Goal: Check status: Check status

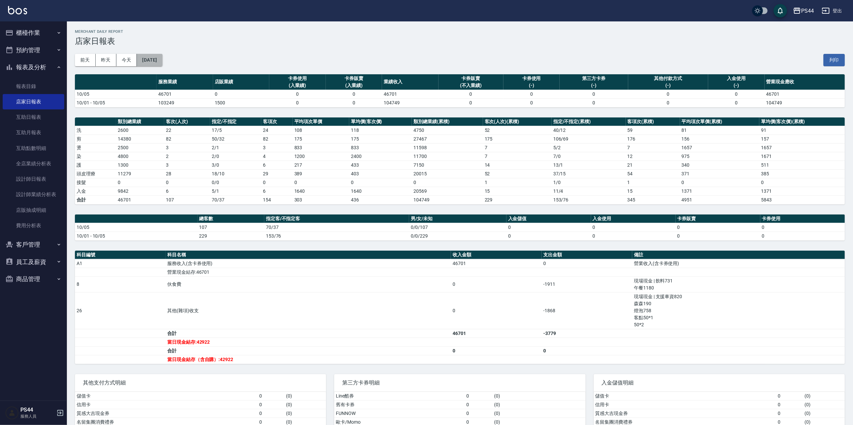
click at [162, 63] on button "[DATE]" at bounding box center [149, 60] width 25 height 12
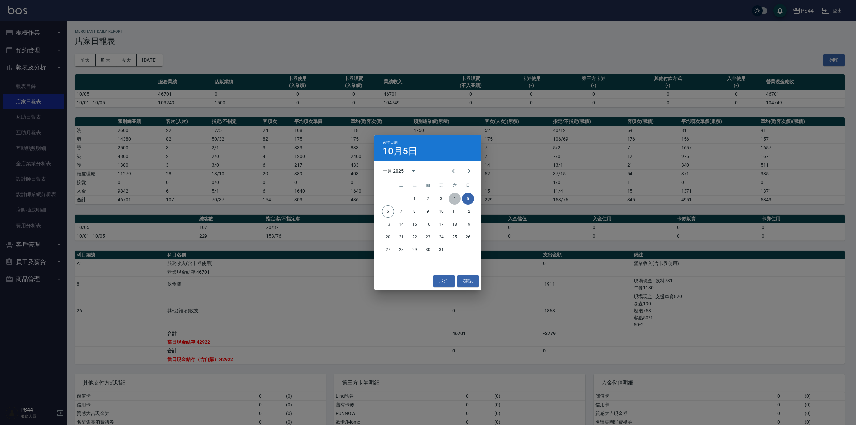
click at [458, 198] on button "4" at bounding box center [455, 199] width 12 height 12
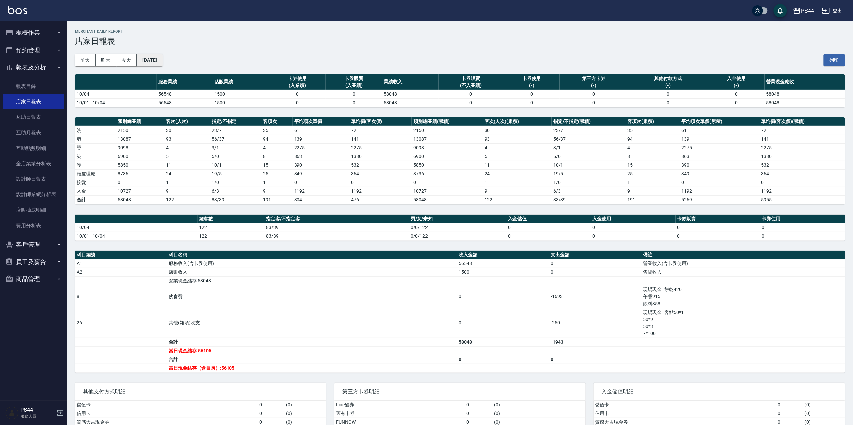
click at [162, 62] on button "[DATE]" at bounding box center [149, 60] width 25 height 12
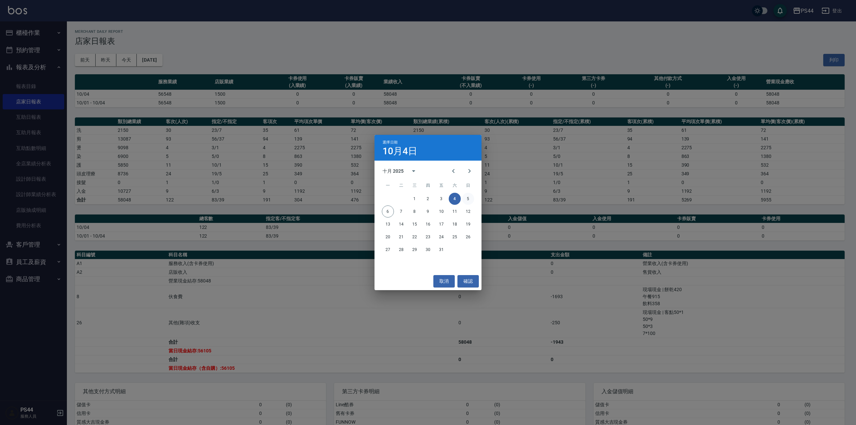
click at [467, 202] on button "5" at bounding box center [468, 199] width 12 height 12
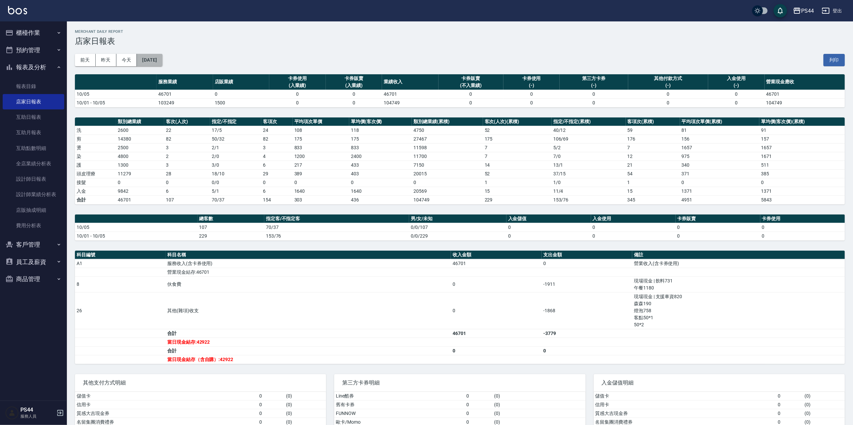
click at [151, 61] on button "[DATE]" at bounding box center [149, 60] width 25 height 12
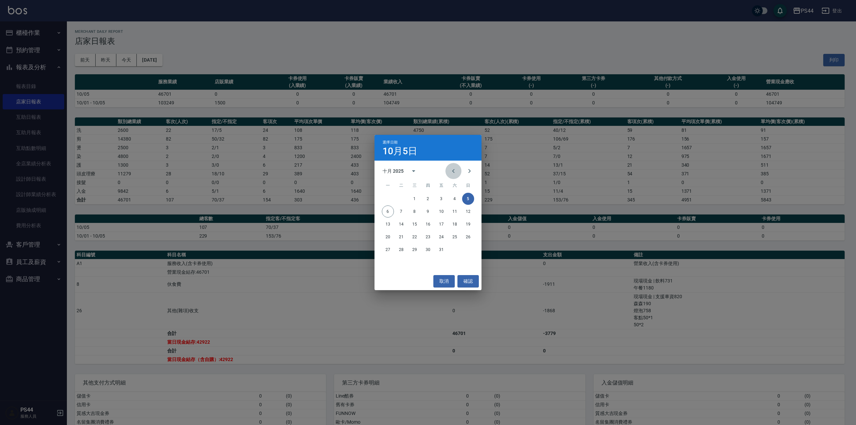
drag, startPoint x: 454, startPoint y: 173, endPoint x: 454, endPoint y: 177, distance: 4.0
click at [455, 173] on icon "Previous month" at bounding box center [453, 171] width 8 height 8
click at [402, 250] on button "30" at bounding box center [401, 249] width 12 height 12
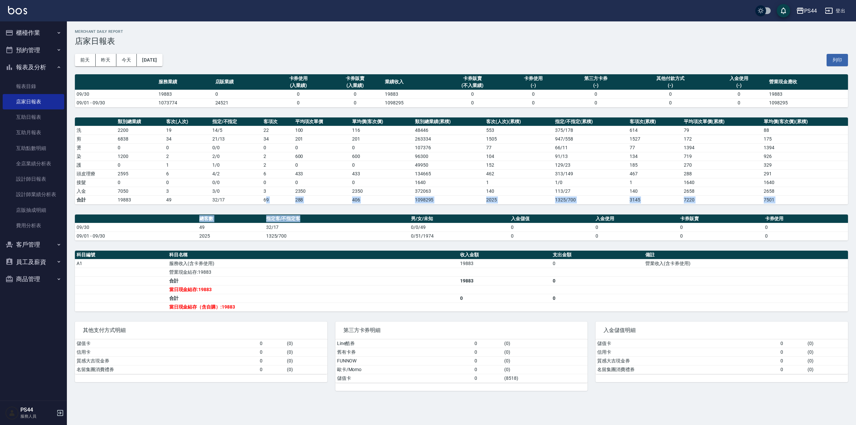
drag, startPoint x: 286, startPoint y: 209, endPoint x: 309, endPoint y: 217, distance: 24.9
click at [309, 219] on div "PS44 [DATE] 店家日報表 列印時間： [DATE][PHONE_NUMBER]:00 Merchant Daily Report 店家日報表 [DA…" at bounding box center [461, 209] width 789 height 377
click at [334, 216] on th "指定客/不指定客" at bounding box center [336, 218] width 145 height 9
click at [162, 59] on button "[DATE]" at bounding box center [149, 60] width 25 height 12
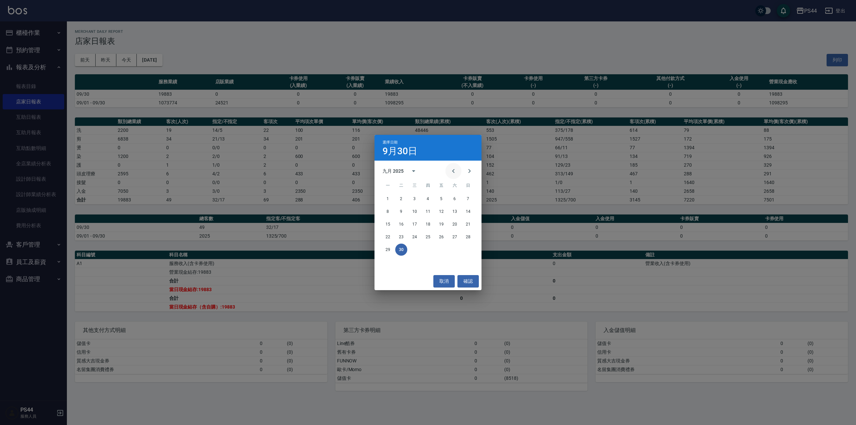
click at [456, 171] on icon "Previous month" at bounding box center [453, 171] width 8 height 8
click at [469, 247] on button "31" at bounding box center [468, 249] width 12 height 12
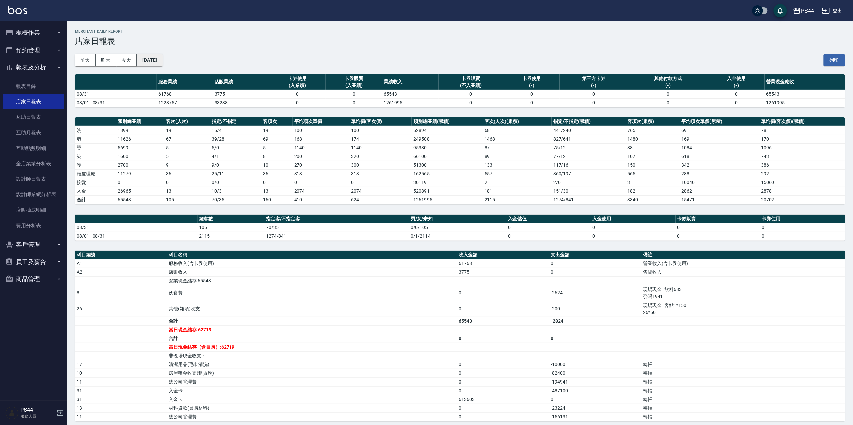
click at [162, 62] on button "[DATE]" at bounding box center [149, 60] width 25 height 12
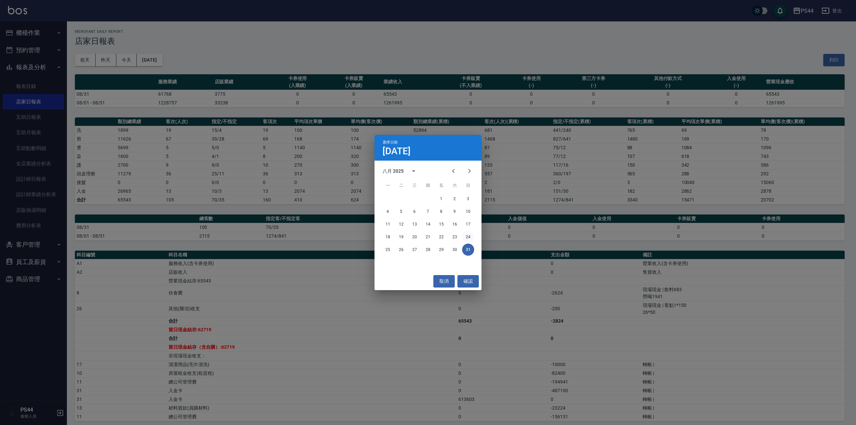
click at [471, 235] on button "24" at bounding box center [468, 237] width 12 height 12
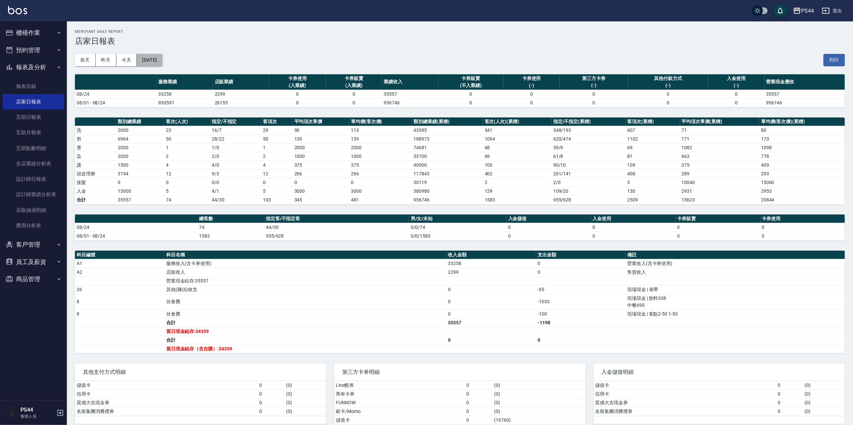
click at [162, 59] on button "[DATE]" at bounding box center [149, 60] width 25 height 12
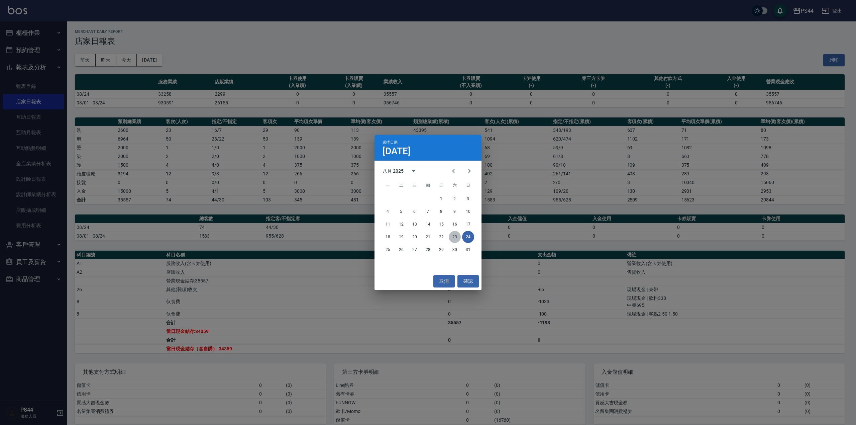
click at [457, 237] on button "23" at bounding box center [455, 237] width 12 height 12
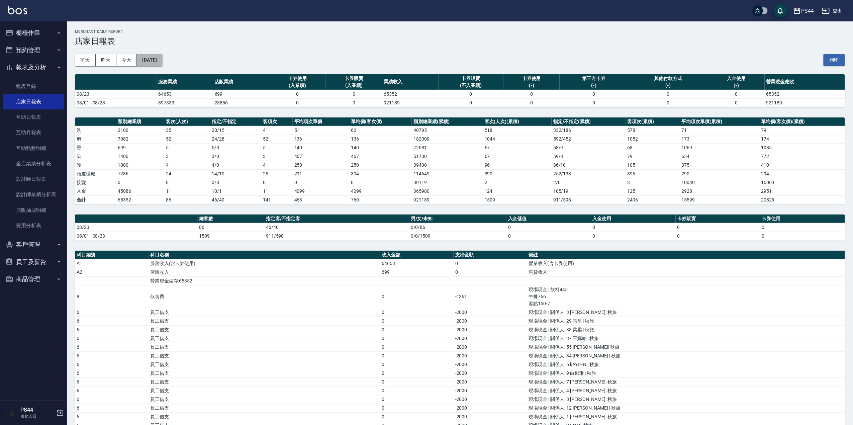
click at [162, 65] on button "[DATE]" at bounding box center [149, 60] width 25 height 12
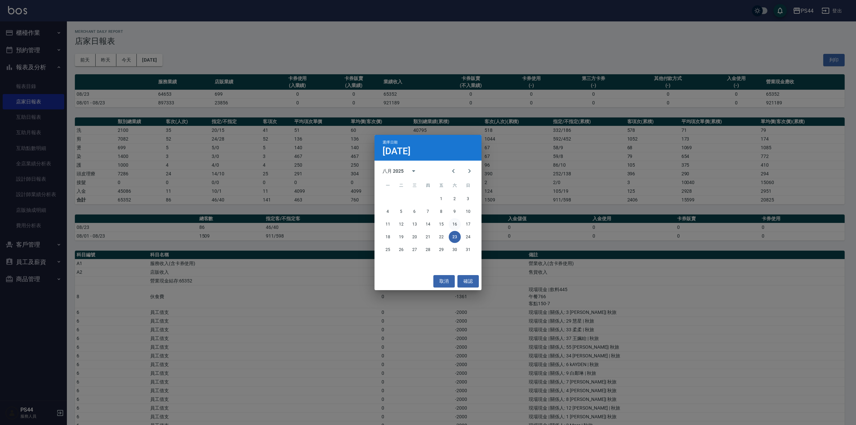
click at [456, 226] on button "16" at bounding box center [455, 224] width 12 height 12
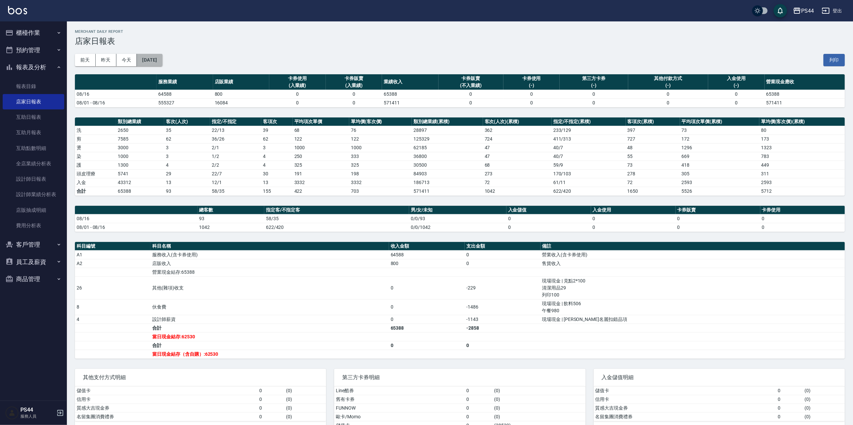
click at [162, 62] on button "[DATE]" at bounding box center [149, 60] width 25 height 12
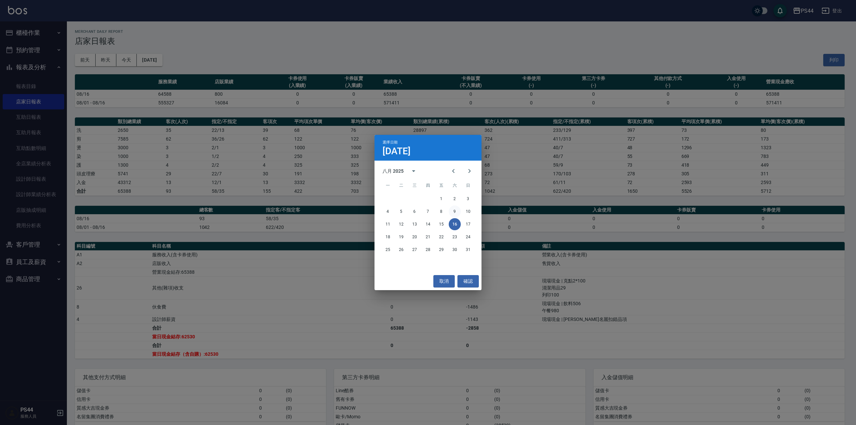
click at [456, 210] on button "9" at bounding box center [455, 211] width 12 height 12
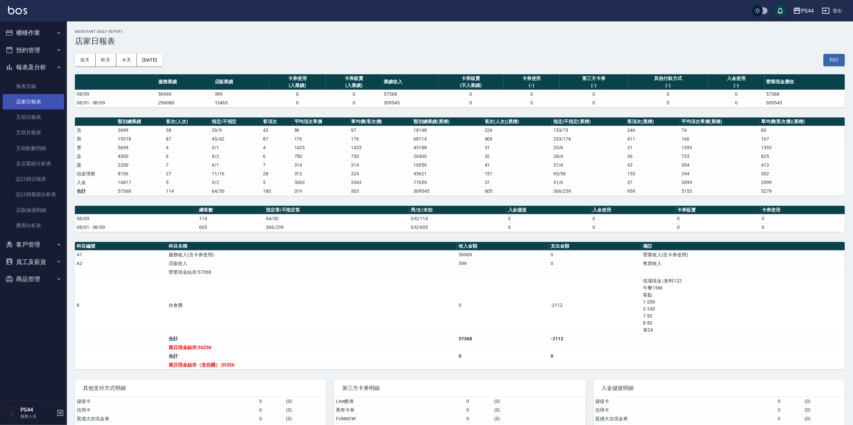
click at [31, 102] on link "店家日報表" at bounding box center [34, 101] width 62 height 15
click at [162, 61] on button "[DATE]" at bounding box center [149, 60] width 25 height 12
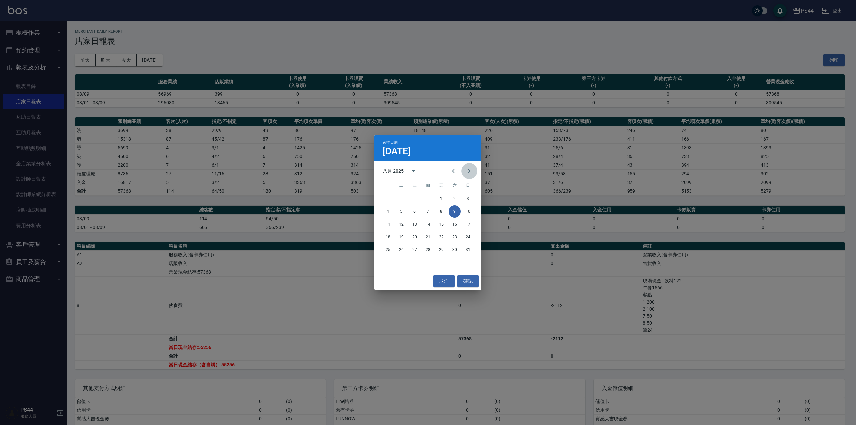
click at [469, 170] on icon "Next month" at bounding box center [469, 171] width 2 height 4
click at [465, 200] on button "5" at bounding box center [468, 199] width 12 height 12
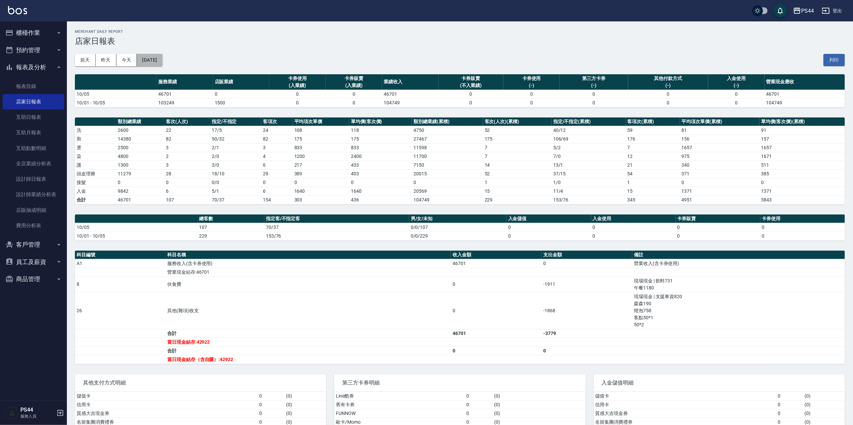
click at [162, 59] on button "[DATE]" at bounding box center [149, 60] width 25 height 12
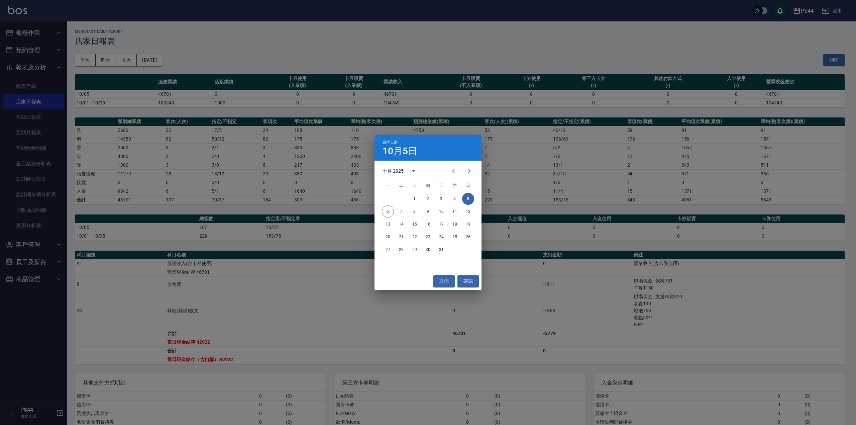
click at [333, 246] on div "選擇日期 10月5日 十月 2025 一 二 三 四 五 六 日 1 2 3 4 5 6 7 8 9 10 11 12 13 14 15 16 17 18 1…" at bounding box center [428, 212] width 856 height 425
